Goal: Navigation & Orientation: Locate item on page

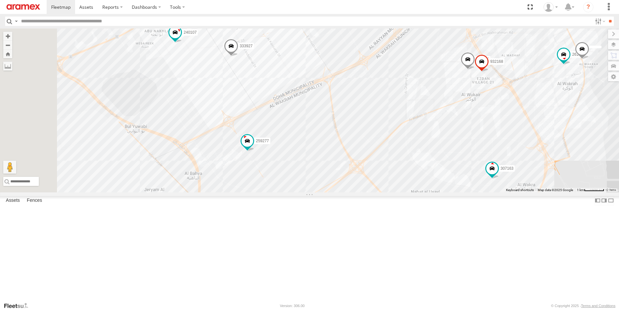
drag, startPoint x: 303, startPoint y: 245, endPoint x: 349, endPoint y: 223, distance: 50.4
click at [349, 192] on div "303427 256320 307163 328213 26884 259277 304072 302410 303711 41831 333927 2691…" at bounding box center [309, 110] width 619 height 164
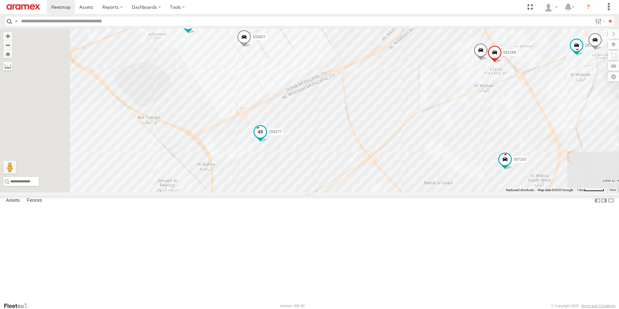
click at [266, 138] on span at bounding box center [260, 132] width 12 height 12
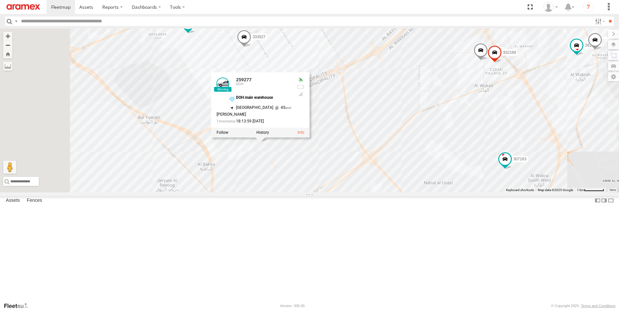
click at [342, 192] on div "303427 256320 307163 328213 26884 259277 304072 302410 303711 41831 333927 2691…" at bounding box center [309, 110] width 619 height 164
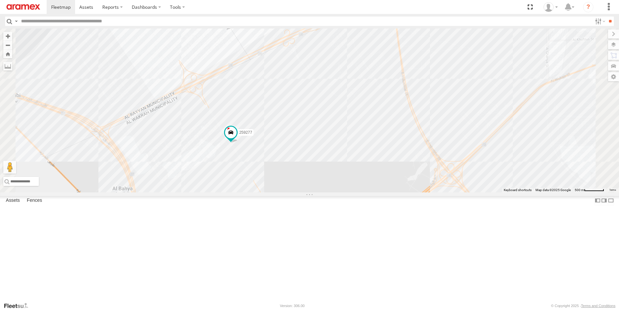
drag, startPoint x: 389, startPoint y: 162, endPoint x: 383, endPoint y: 213, distance: 50.8
click at [383, 192] on div "303427 256320 307163 328213 26884 259277 304072 302410 303711 41831 333927 2691…" at bounding box center [309, 110] width 619 height 164
